Goal: Task Accomplishment & Management: Complete application form

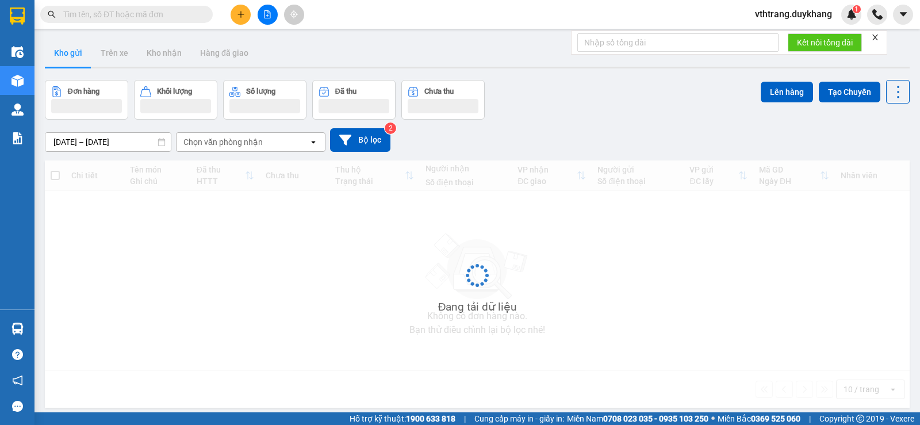
click at [243, 14] on icon "plus" at bounding box center [241, 14] width 8 height 8
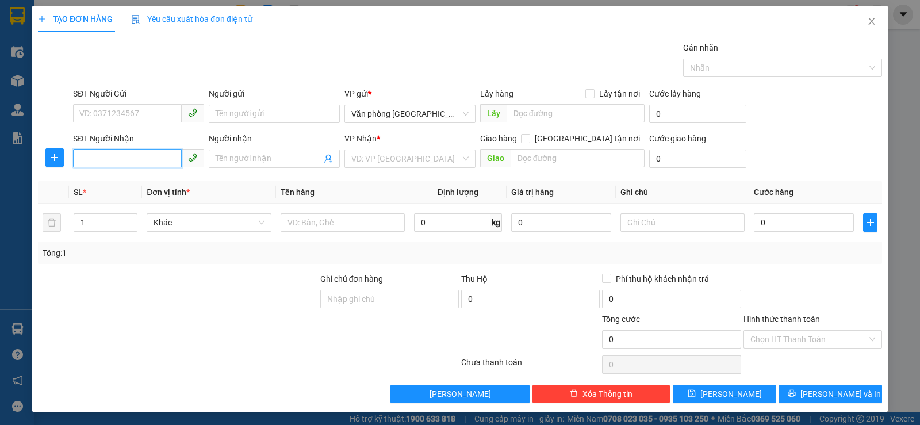
click at [133, 156] on input "SĐT Người Nhận" at bounding box center [127, 158] width 109 height 18
paste input "0965856565"
type input "0965856565"
click at [455, 160] on input "search" at bounding box center [405, 158] width 109 height 17
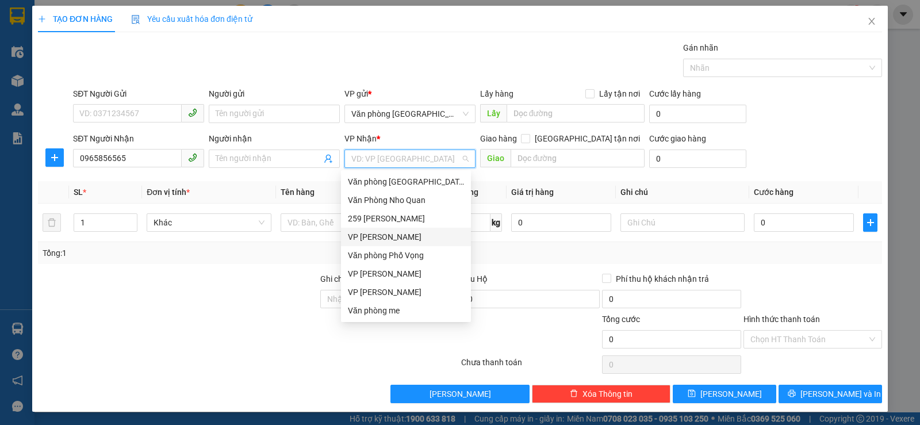
click at [414, 231] on div "VP [PERSON_NAME]" at bounding box center [406, 237] width 116 height 13
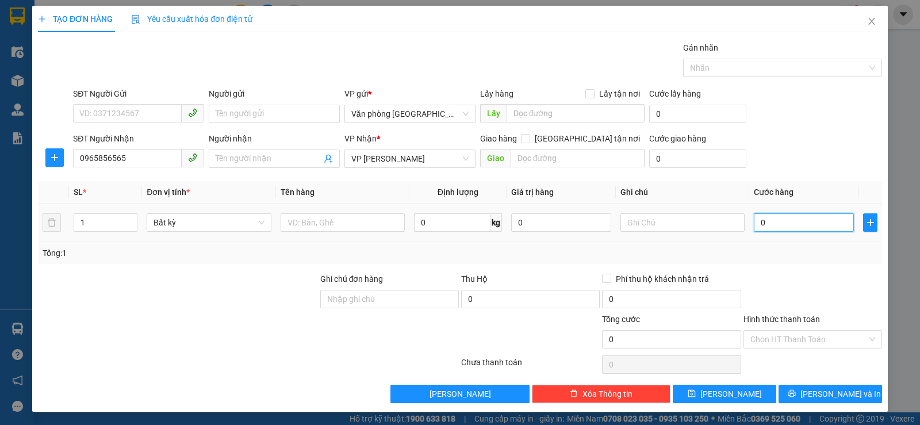
click at [798, 223] on input "0" at bounding box center [804, 222] width 100 height 18
type input "1"
type input "15"
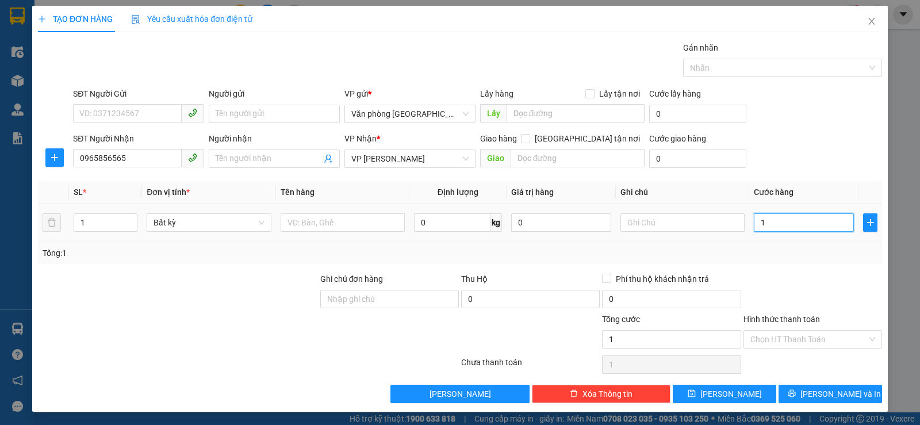
type input "15"
type input "150"
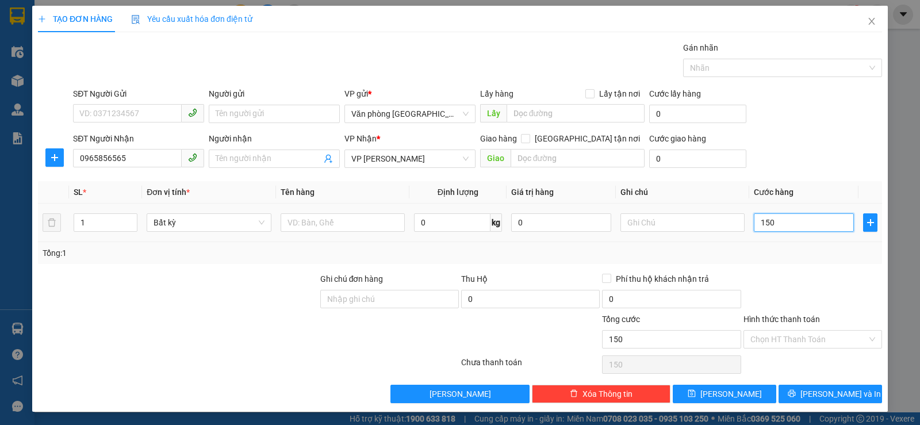
type input "1.500"
type input "15.000"
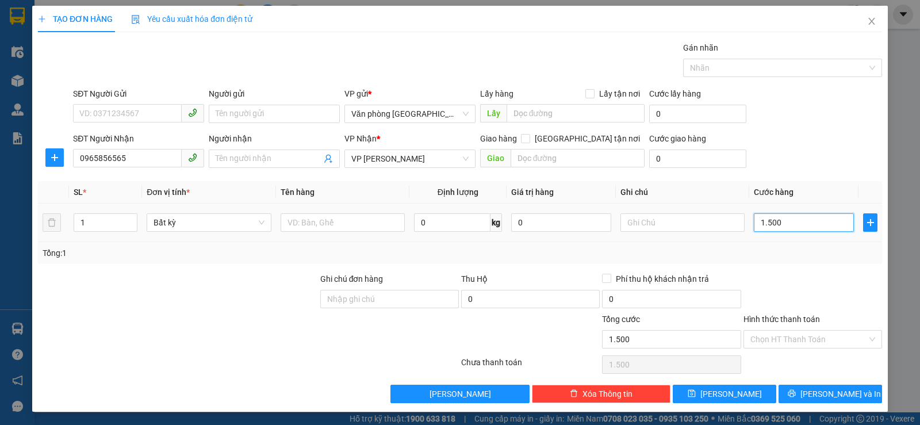
type input "15.000"
type input "150.000"
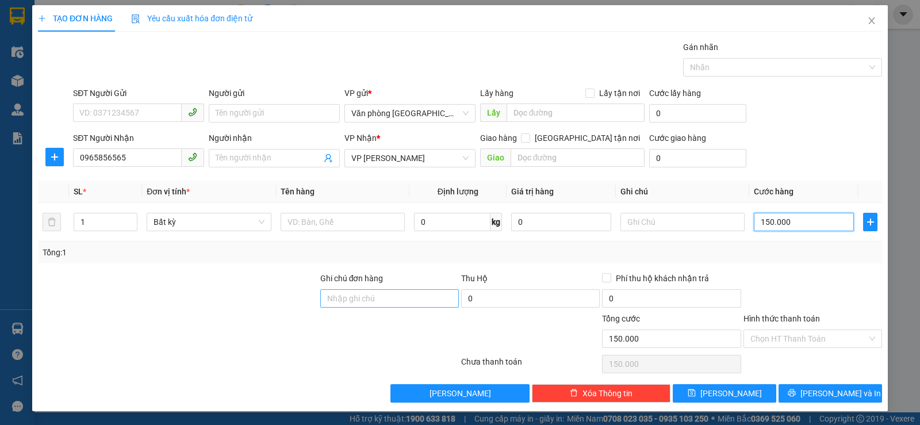
type input "150.000"
click at [397, 297] on input "Ghi chú đơn hàng" at bounding box center [389, 298] width 139 height 18
type input "chưa thanh toán"
click at [639, 296] on input "0" at bounding box center [671, 298] width 139 height 18
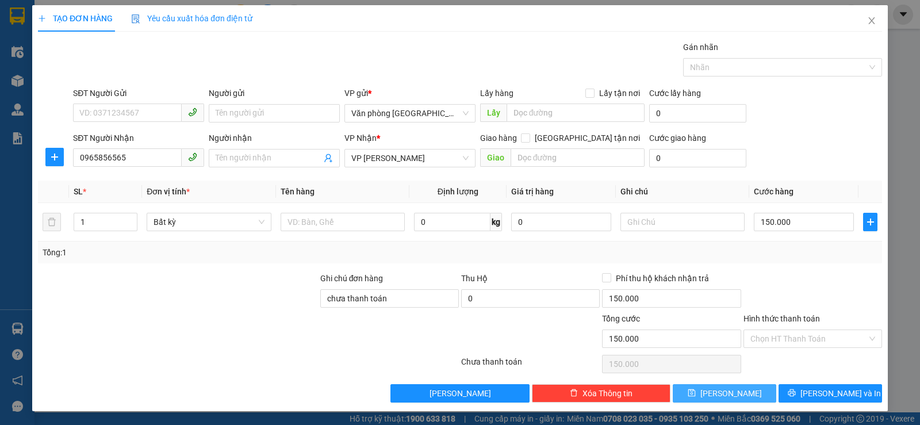
click at [688, 393] on button "[PERSON_NAME]" at bounding box center [724, 393] width 103 height 18
type input "0"
click at [699, 391] on button "[PERSON_NAME]" at bounding box center [724, 393] width 103 height 18
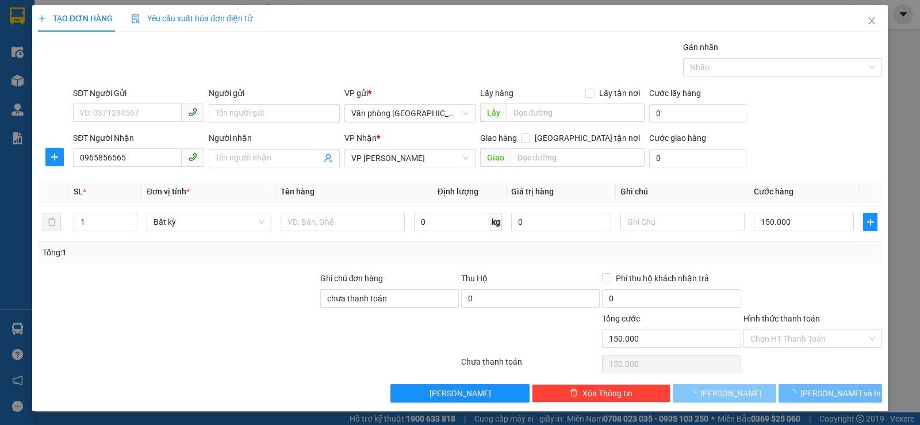
type input "0"
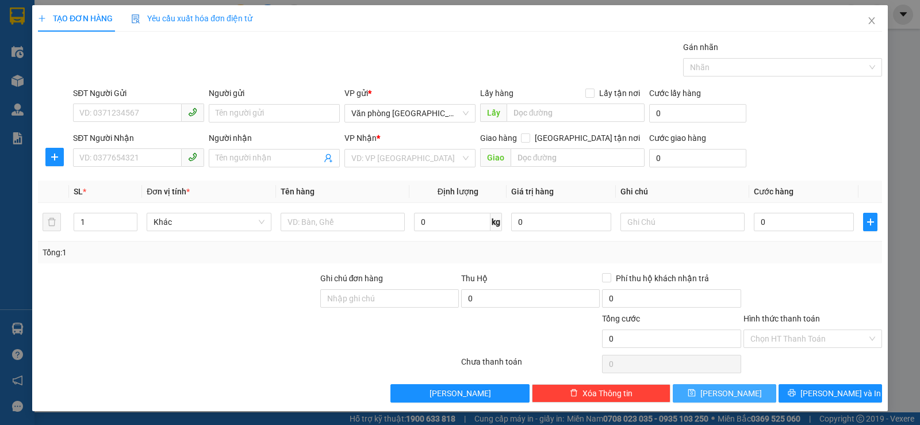
scroll to position [0, 0]
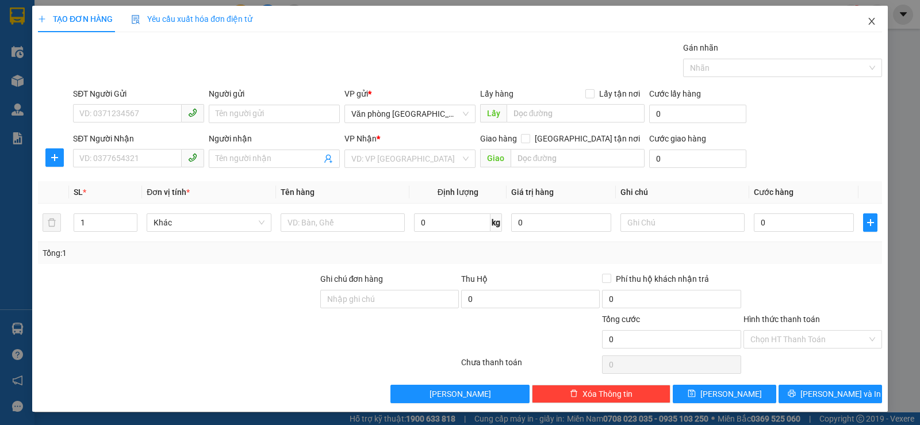
click at [868, 23] on icon "close" at bounding box center [871, 21] width 6 height 7
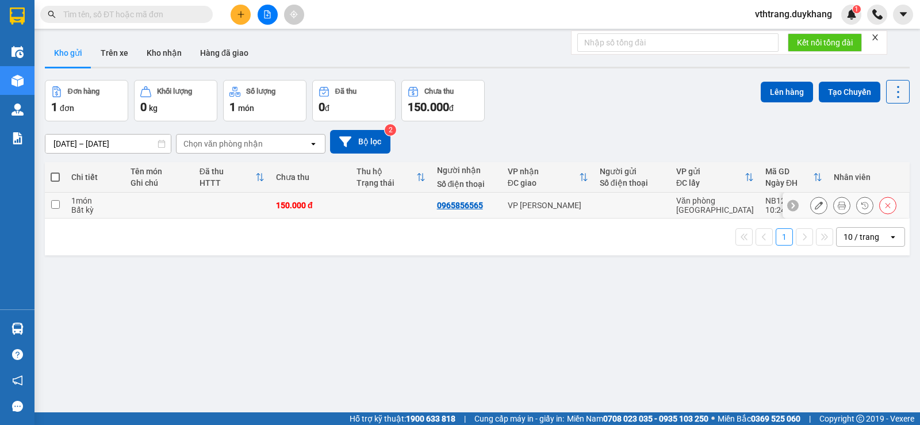
click at [56, 205] on input "checkbox" at bounding box center [55, 204] width 9 height 9
checkbox input "true"
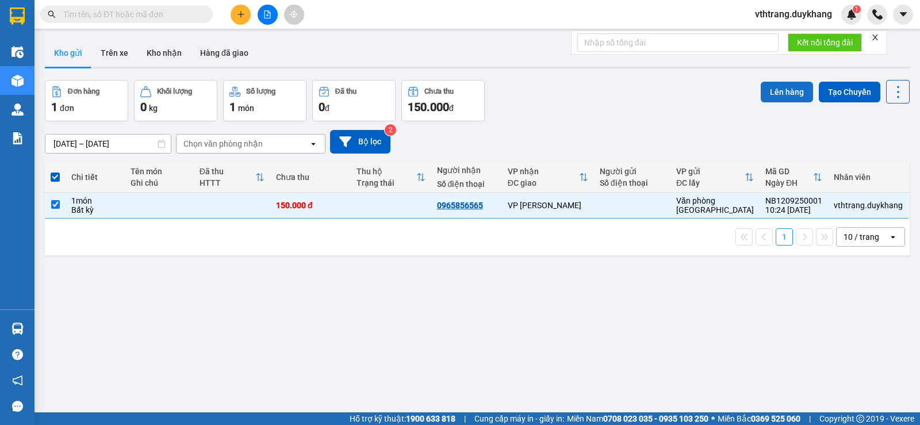
click at [765, 89] on button "Lên hàng" at bounding box center [787, 92] width 52 height 21
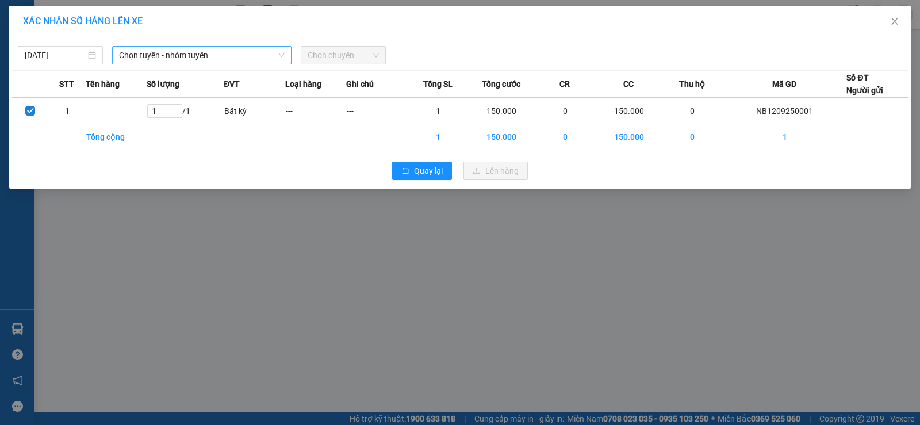
click at [273, 52] on span "Chọn tuyến - nhóm tuyến" at bounding box center [202, 55] width 166 height 17
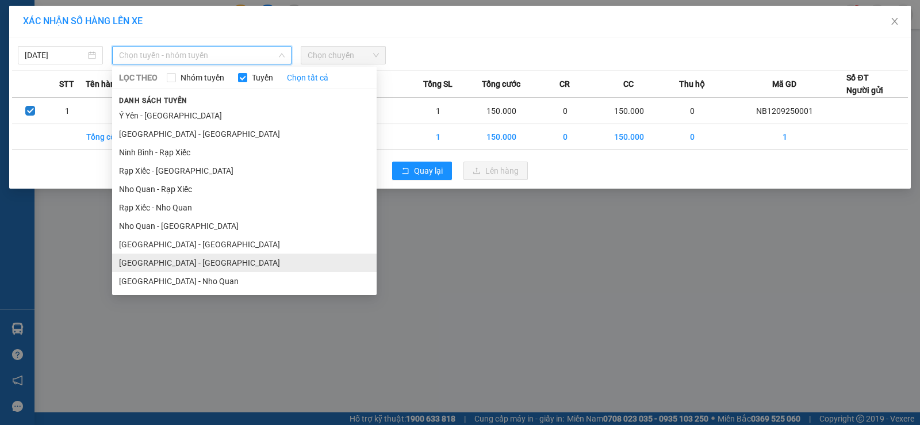
click at [173, 259] on li "[GEOGRAPHIC_DATA] - [GEOGRAPHIC_DATA]" at bounding box center [244, 263] width 264 height 18
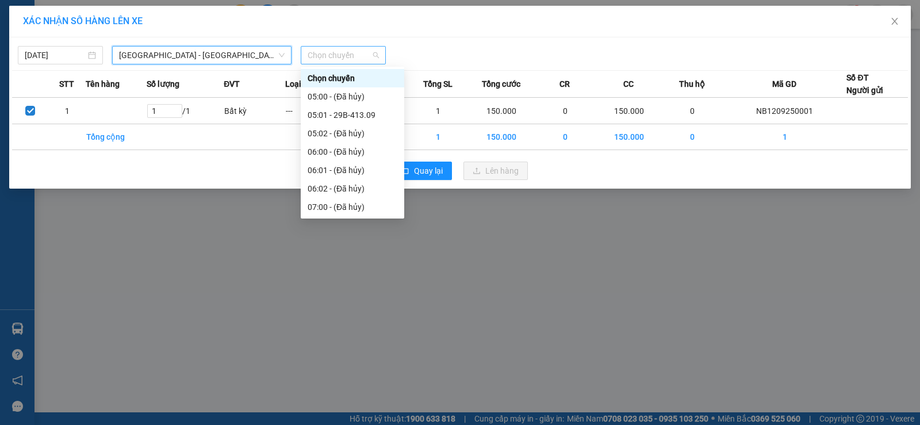
click at [364, 54] on span "Chọn chuyến" at bounding box center [343, 55] width 71 height 17
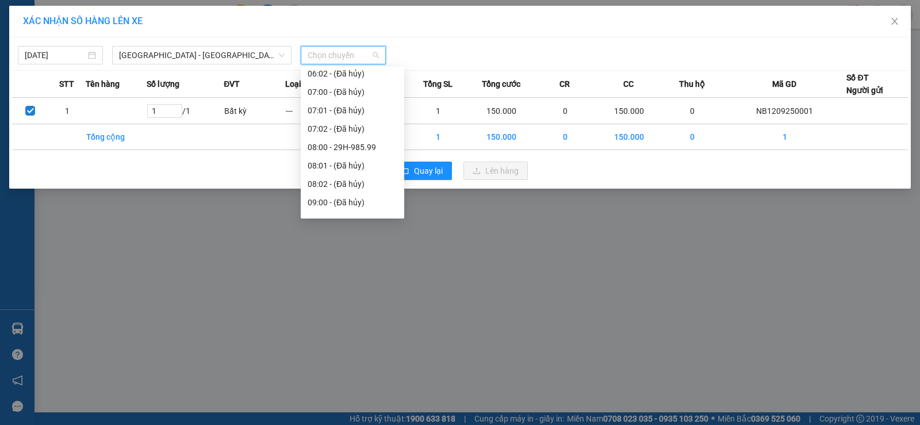
scroll to position [172, 0]
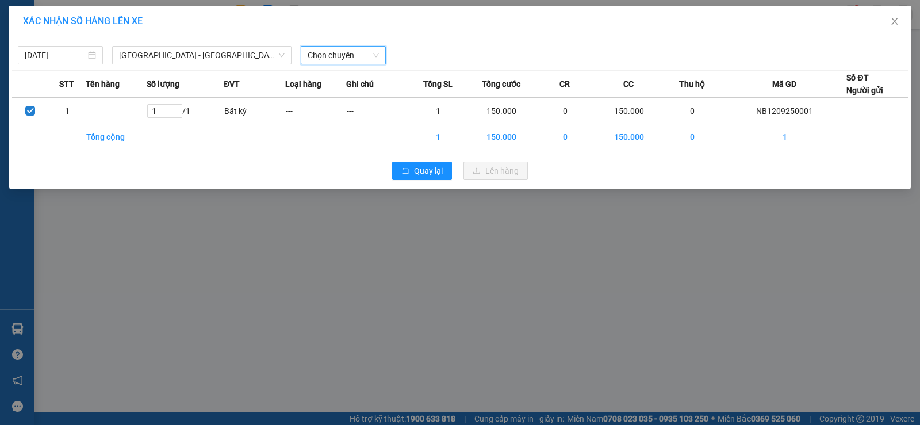
click at [373, 53] on span "Chọn chuyến" at bounding box center [343, 55] width 71 height 17
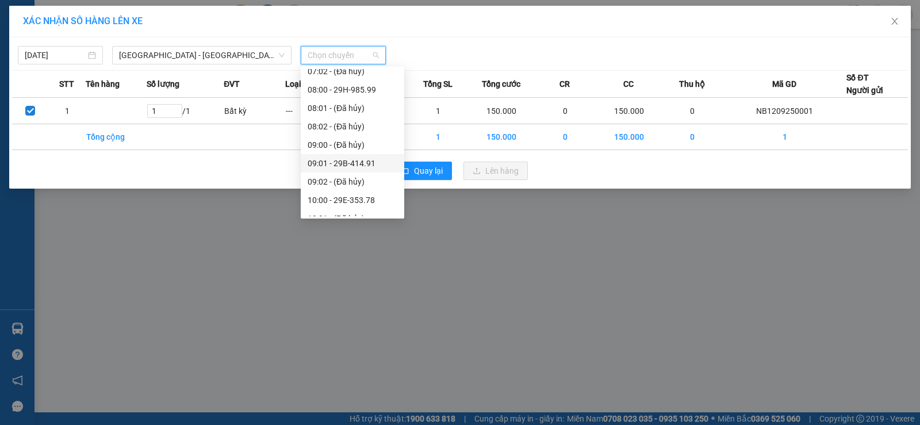
click at [365, 158] on div "09:01 - 29B-414.91" at bounding box center [353, 163] width 90 height 13
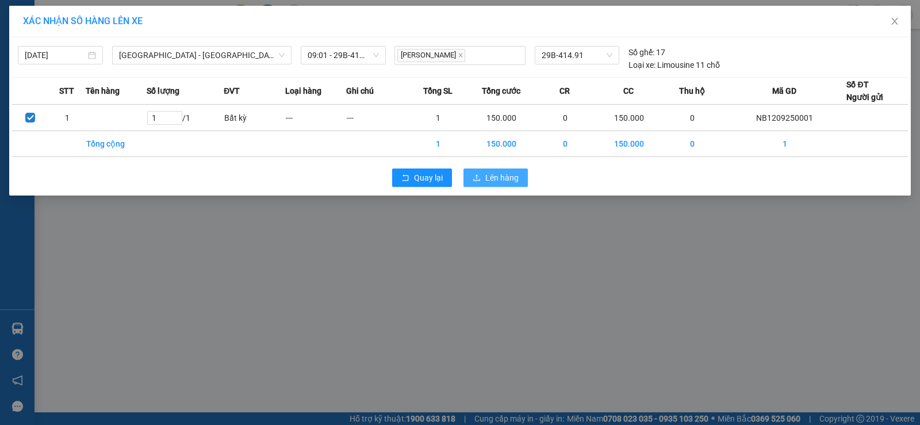
click at [503, 172] on span "Lên hàng" at bounding box center [501, 177] width 33 height 13
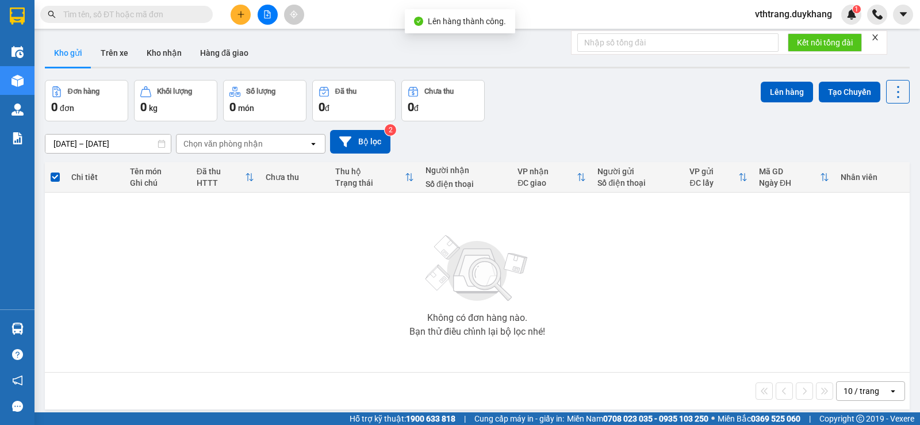
click at [178, 11] on input "text" at bounding box center [131, 14] width 136 height 13
paste input "0965856565"
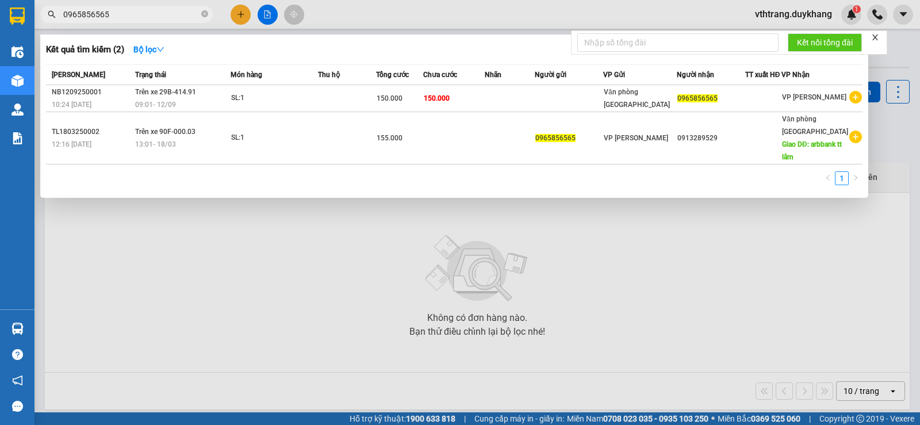
type input "0965856565"
